Goal: Information Seeking & Learning: Check status

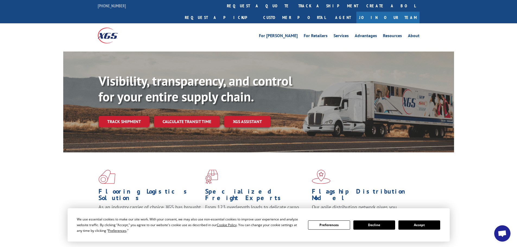
click at [429, 228] on button "Accept" at bounding box center [419, 225] width 42 height 9
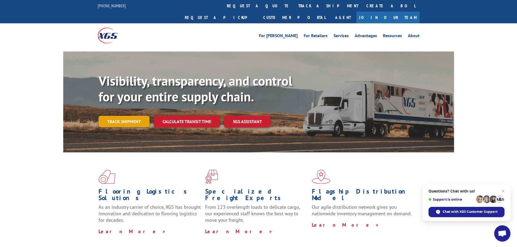
click at [128, 116] on link "Track shipment" at bounding box center [123, 121] width 51 height 11
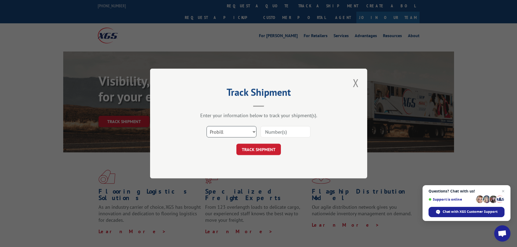
click at [247, 132] on select "Select category... Probill BOL PO" at bounding box center [231, 131] width 50 height 11
select select "po"
click at [206, 126] on select "Select category... Probill BOL PO" at bounding box center [231, 131] width 50 height 11
paste input "13537174"
type input "13537174"
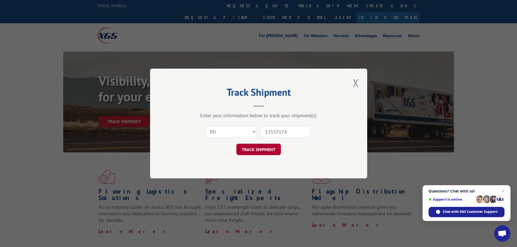
click at [279, 151] on button "TRACK SHIPMENT" at bounding box center [258, 149] width 44 height 11
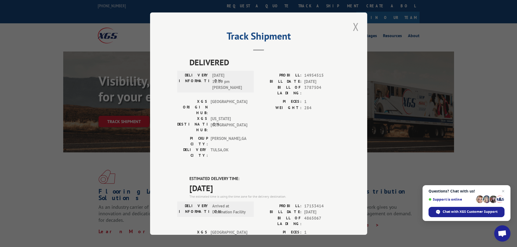
click at [353, 24] on button "Close modal" at bounding box center [355, 26] width 9 height 15
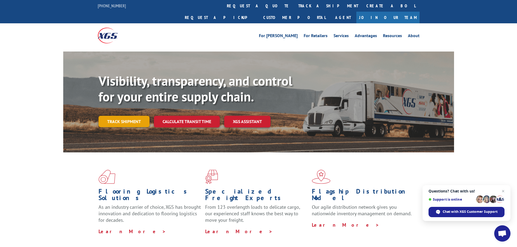
click at [133, 116] on link "Track shipment" at bounding box center [123, 121] width 51 height 11
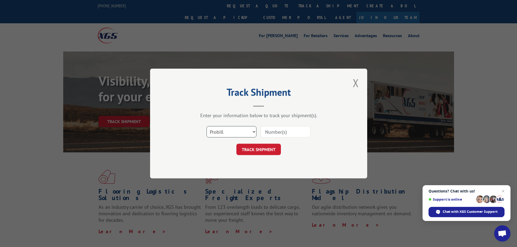
click at [227, 126] on select "Select category... Probill BOL PO" at bounding box center [231, 131] width 50 height 11
select select "po"
click at [206, 126] on select "Select category... Probill BOL PO" at bounding box center [231, 131] width 50 height 11
paste input "13537175"
type input "13537175"
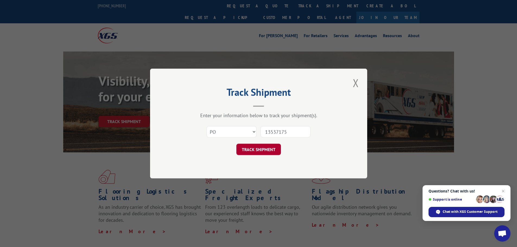
click at [275, 147] on button "TRACK SHIPMENT" at bounding box center [258, 149] width 44 height 11
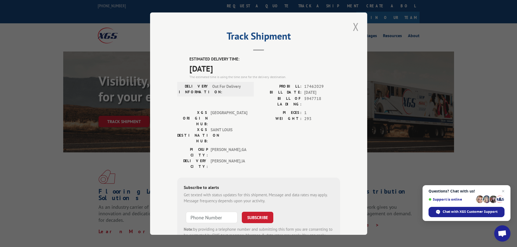
click at [357, 27] on button "Close modal" at bounding box center [355, 26] width 9 height 15
